Goal: Information Seeking & Learning: Learn about a topic

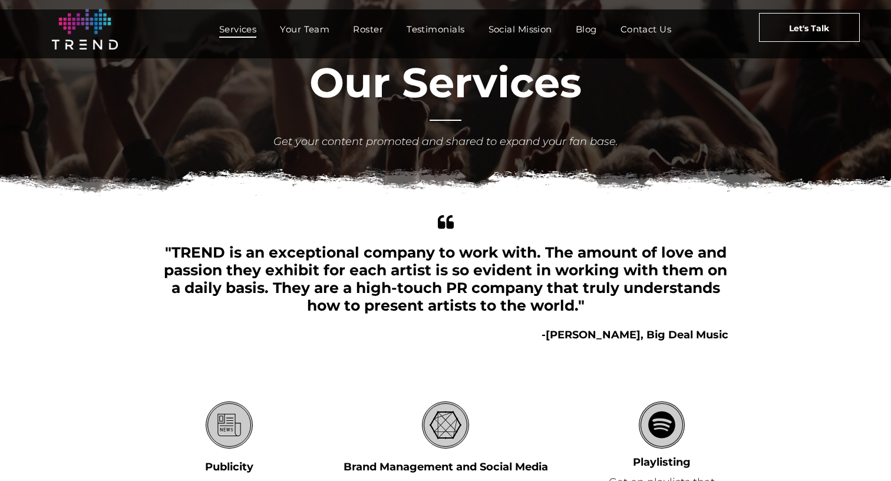
scroll to position [316, 0]
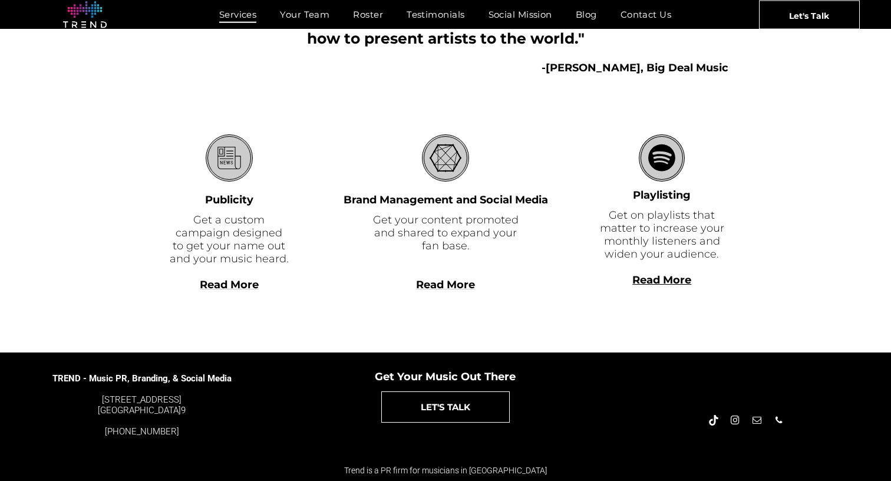
click at [640, 283] on b "Read More" at bounding box center [661, 279] width 59 height 13
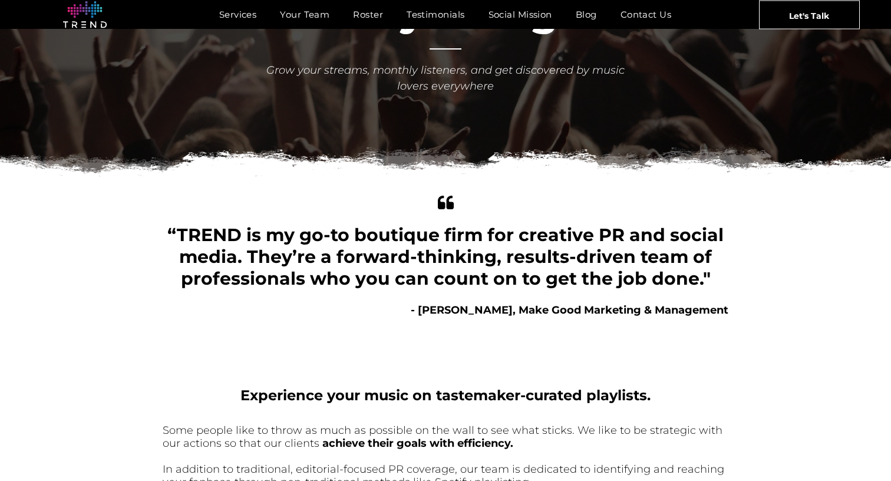
scroll to position [153, 0]
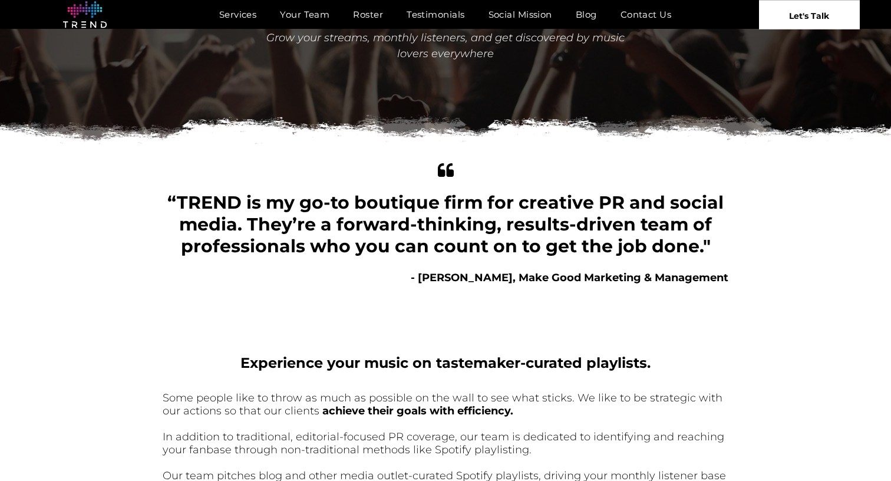
click at [806, 11] on span "Let's Talk" at bounding box center [809, 15] width 40 height 29
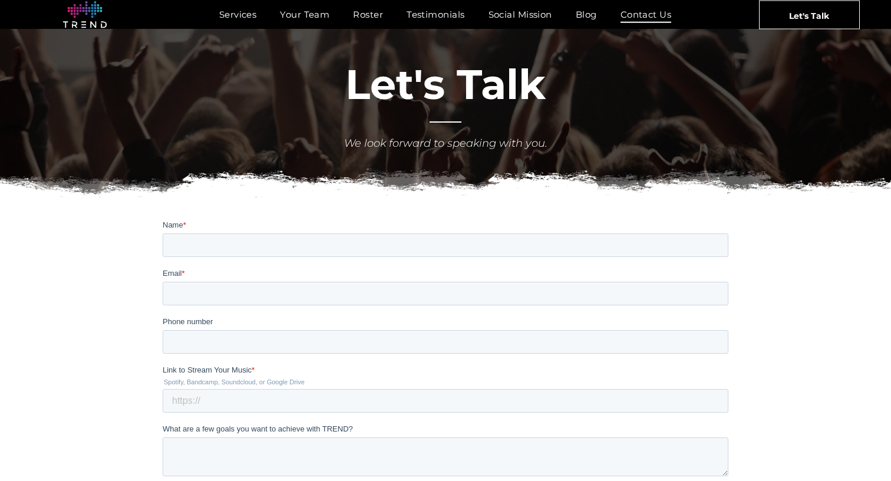
scroll to position [38, 0]
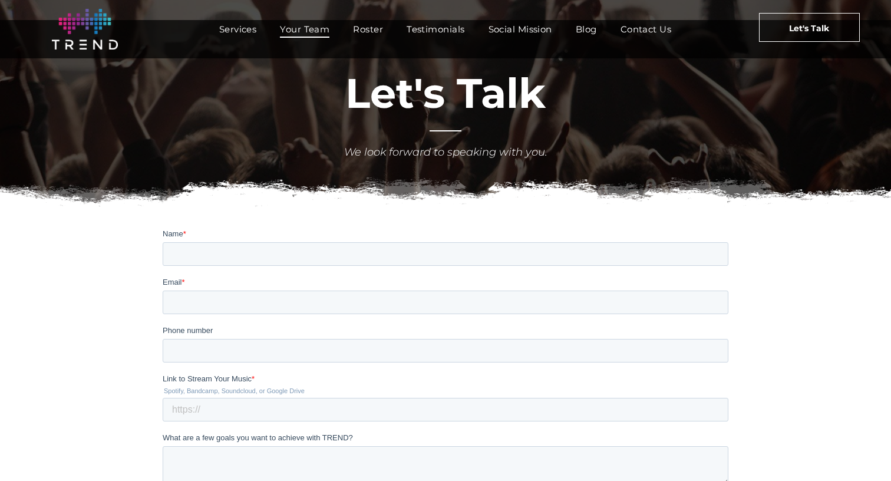
click at [309, 31] on span "Your Team" at bounding box center [304, 29] width 49 height 17
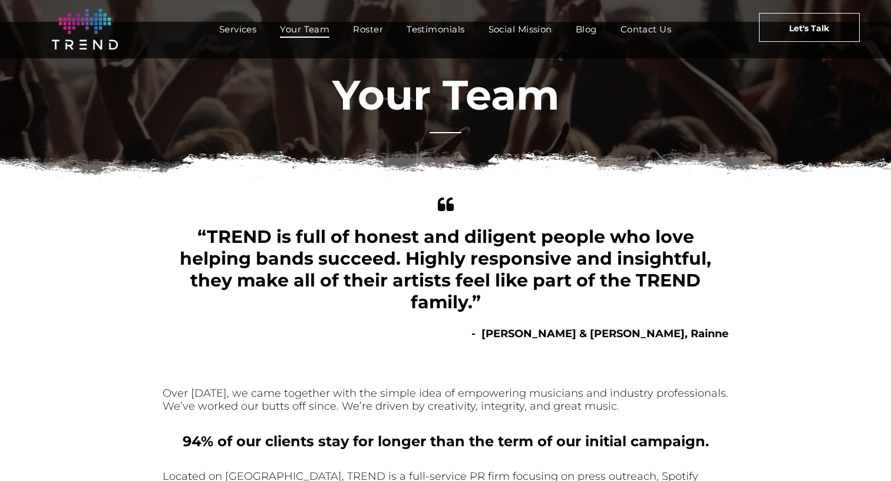
scroll to position [35, 0]
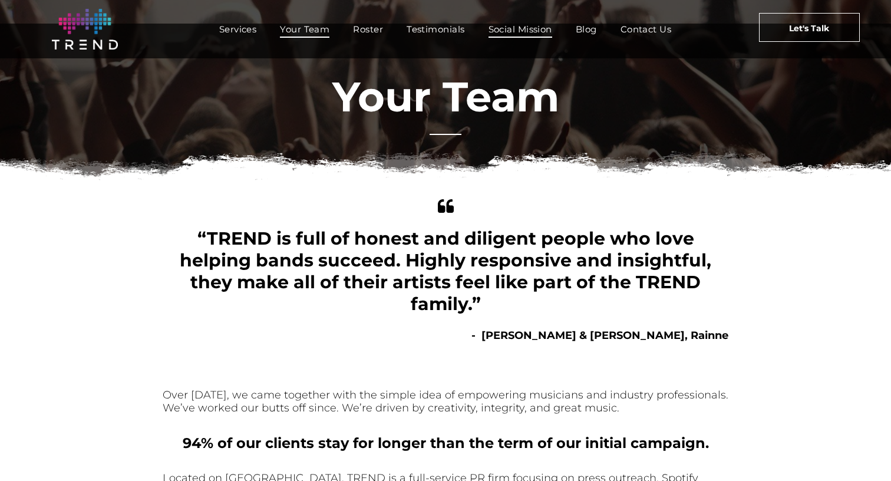
click at [510, 32] on span "Social Mission" at bounding box center [520, 29] width 64 height 17
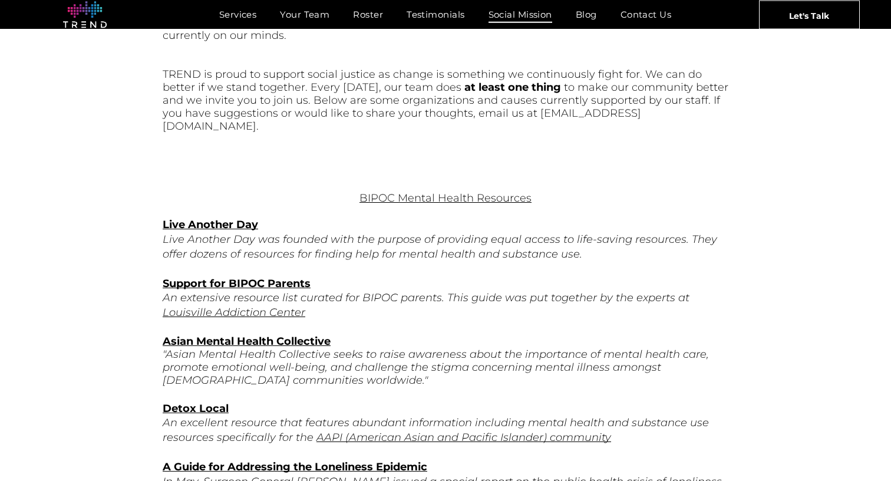
scroll to position [559, 0]
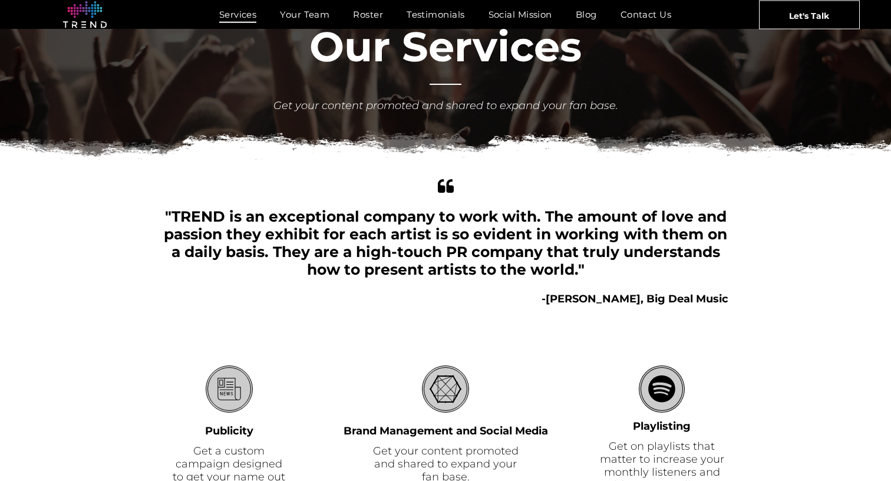
scroll to position [101, 0]
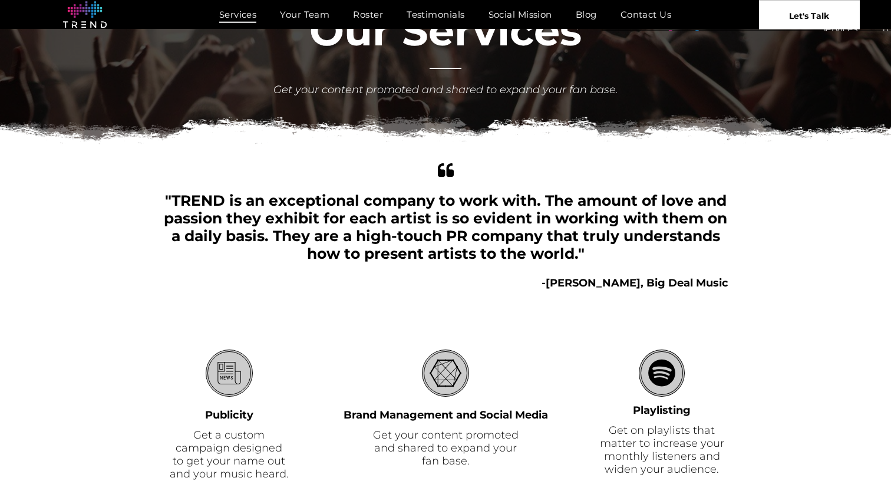
click at [785, 16] on link "Let's Talk" at bounding box center [809, 14] width 101 height 29
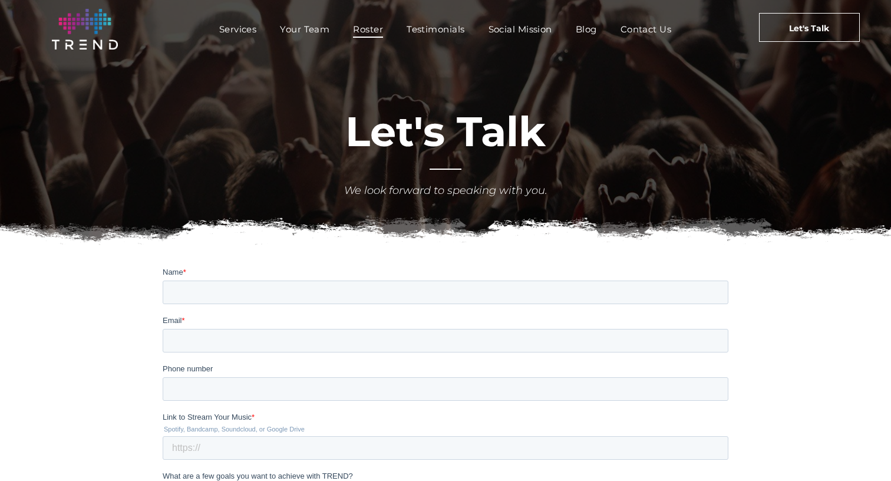
click at [375, 27] on span "Roster" at bounding box center [368, 29] width 30 height 17
